Goal: Task Accomplishment & Management: Manage account settings

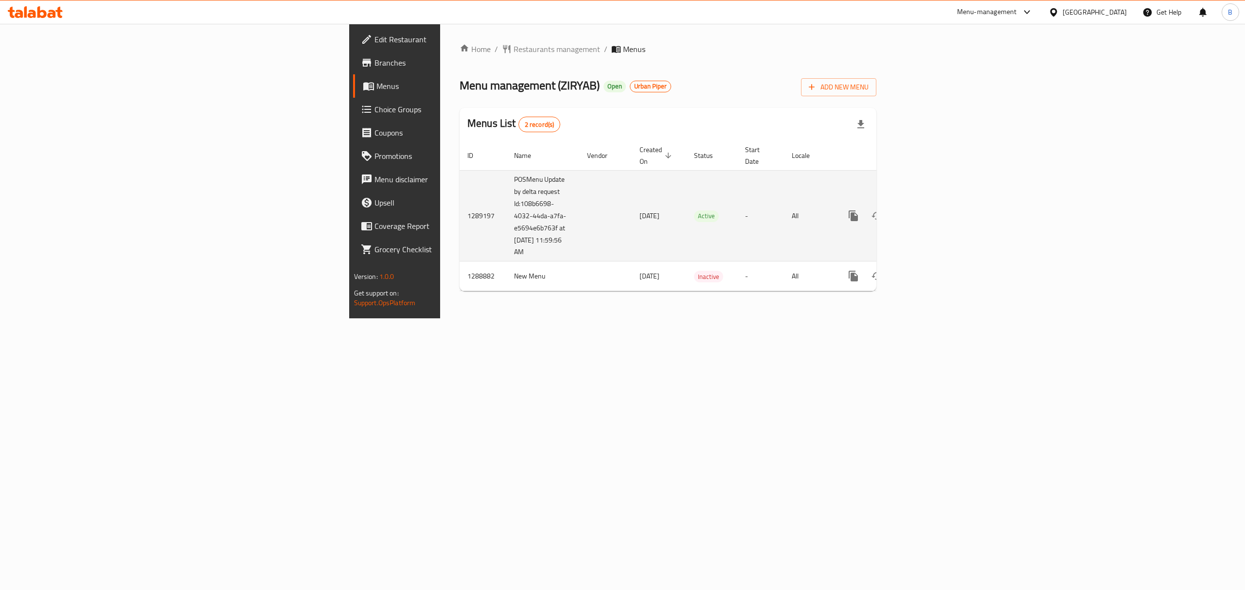
click at [928, 211] on icon "enhanced table" at bounding box center [923, 215] width 9 height 9
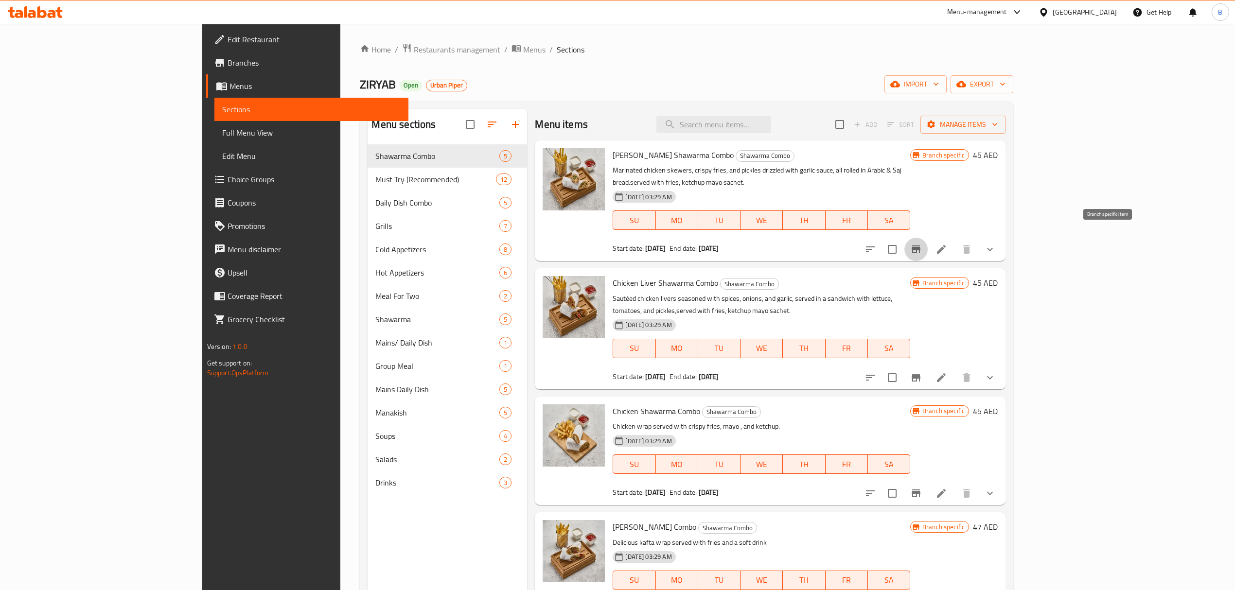
click at [928, 247] on button "Branch-specific-item" at bounding box center [915, 249] width 23 height 23
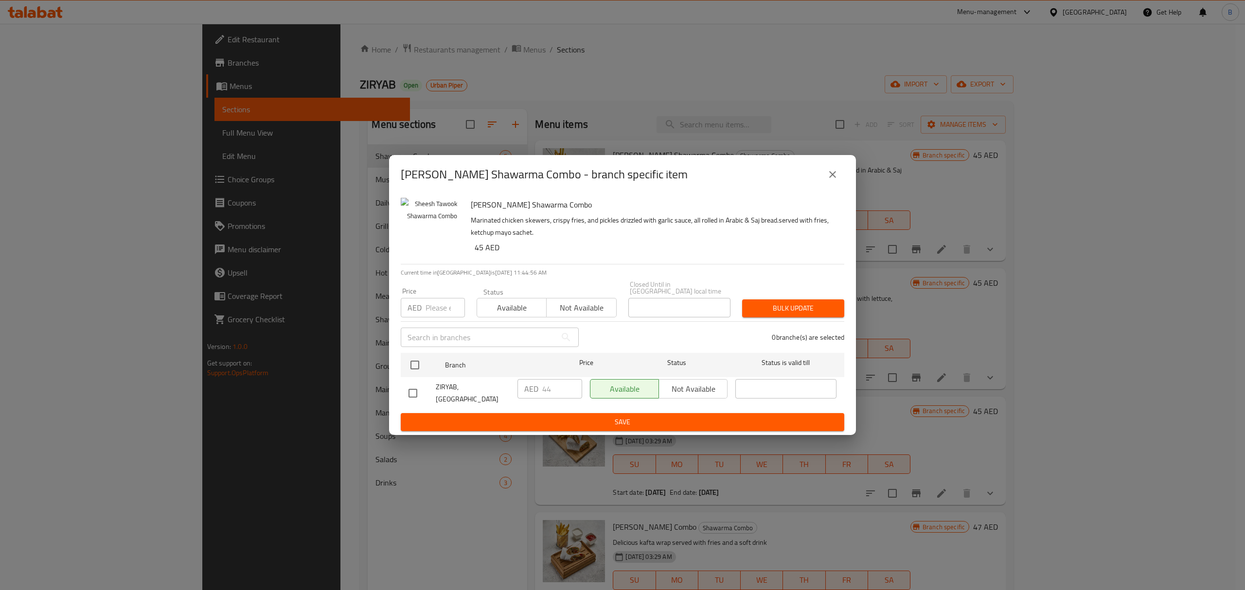
click at [691, 393] on div "Available Not available" at bounding box center [659, 388] width 138 height 19
click at [666, 358] on div "Status" at bounding box center [676, 365] width 109 height 28
click at [653, 366] on span "Status" at bounding box center [676, 363] width 101 height 12
click at [693, 398] on div "Available Not available" at bounding box center [659, 388] width 138 height 19
click at [682, 368] on span "Status" at bounding box center [676, 363] width 101 height 12
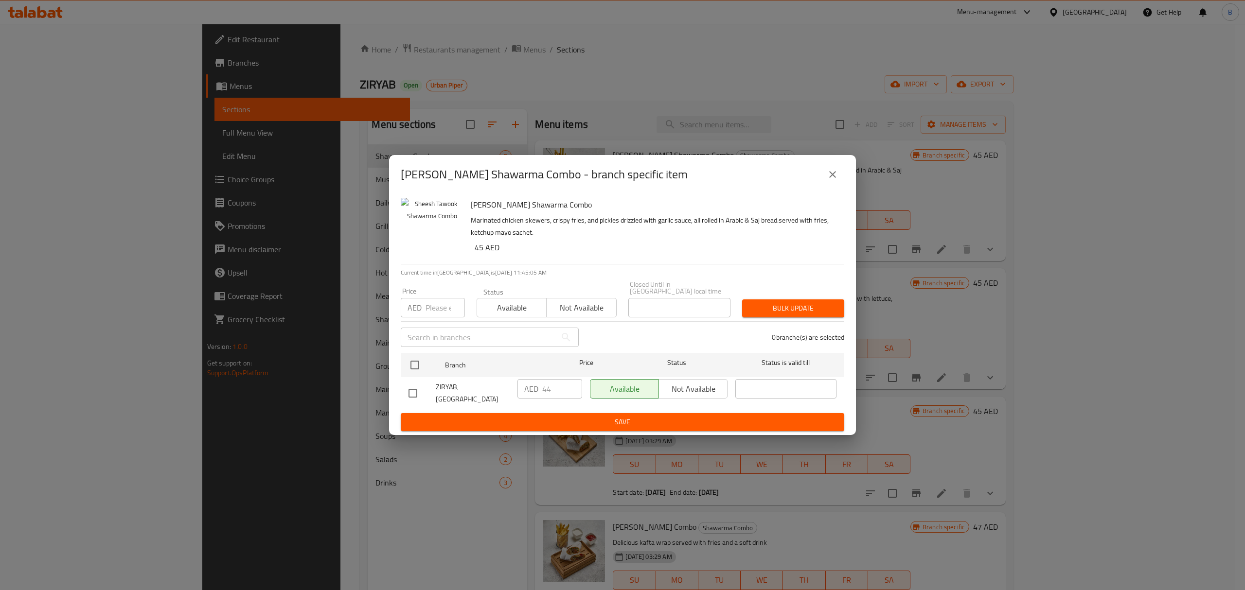
click at [829, 174] on icon "close" at bounding box center [832, 175] width 12 height 12
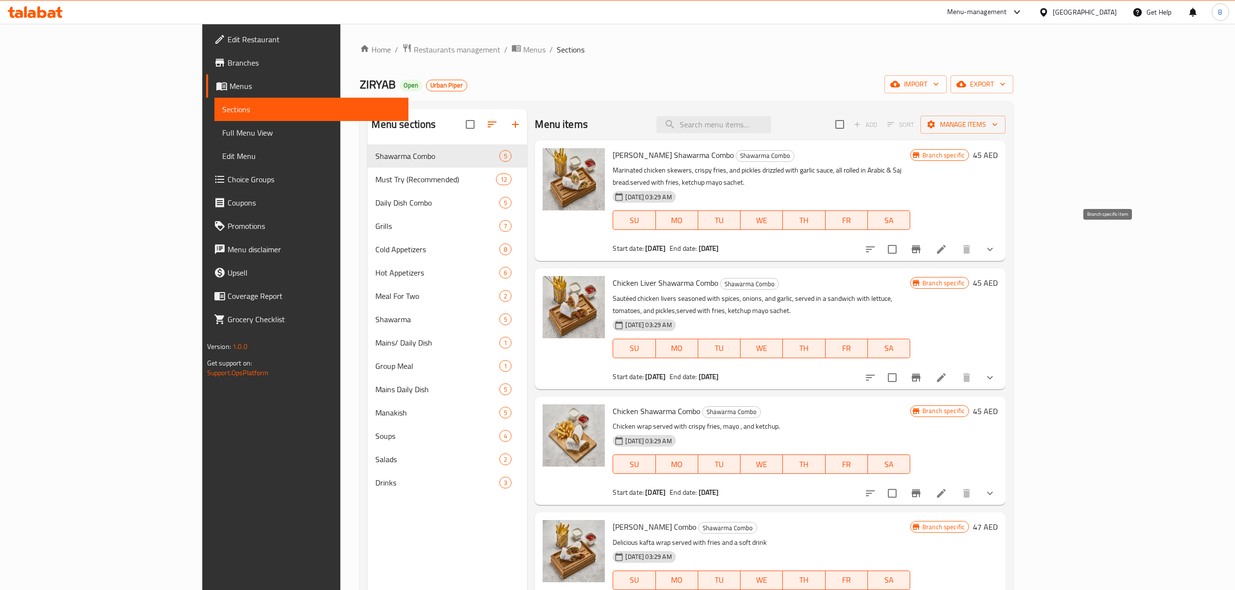
click at [922, 244] on icon "Branch-specific-item" at bounding box center [916, 250] width 12 height 12
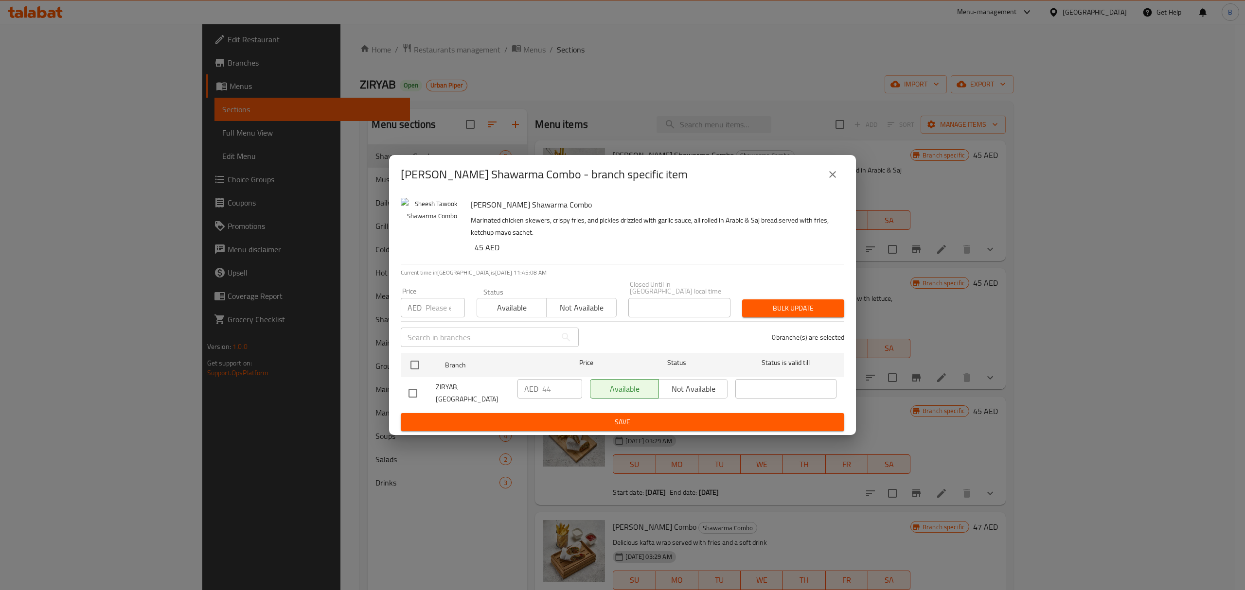
click at [696, 399] on div "Available Not available" at bounding box center [659, 388] width 138 height 19
click at [833, 180] on icon "close" at bounding box center [832, 175] width 12 height 12
